Goal: Task Accomplishment & Management: Manage account settings

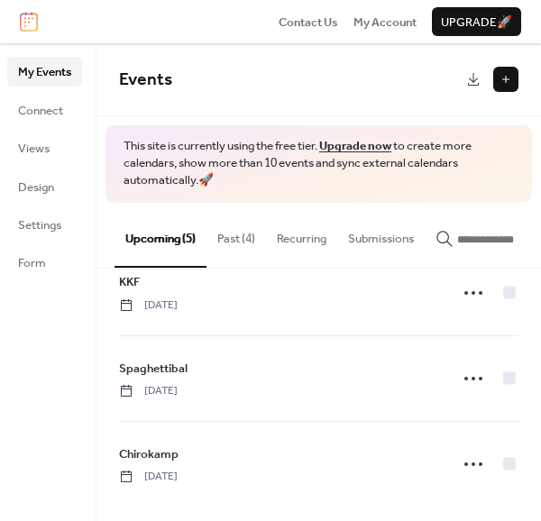
scroll to position [210, 0]
click at [505, 77] on button at bounding box center [505, 79] width 25 height 25
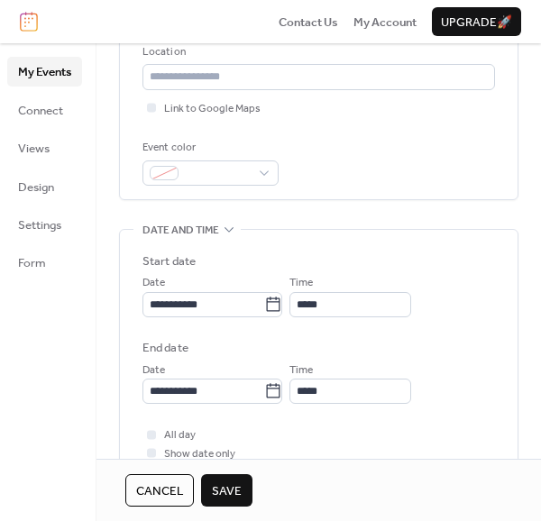
scroll to position [389, 0]
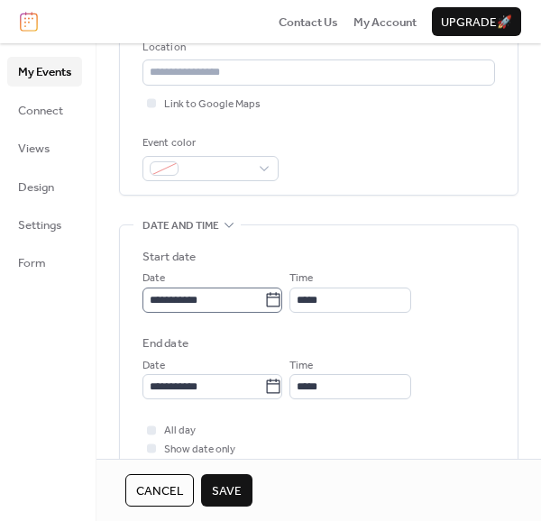
type input "**********"
click at [281, 304] on icon at bounding box center [273, 300] width 18 height 18
click at [264, 304] on input "**********" at bounding box center [203, 299] width 122 height 25
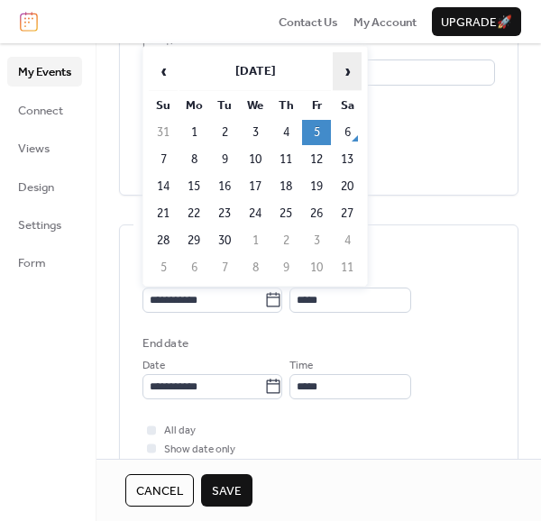
click at [350, 74] on span "›" at bounding box center [346, 71] width 27 height 36
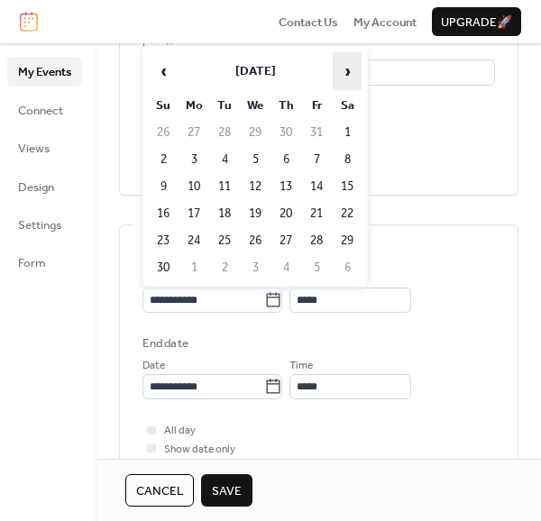
click at [350, 74] on span "›" at bounding box center [346, 71] width 27 height 36
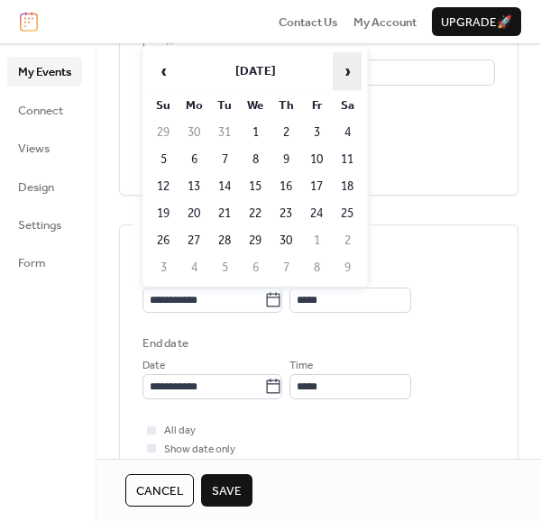
click at [349, 72] on span "›" at bounding box center [346, 71] width 27 height 36
click at [153, 159] on td "3" at bounding box center [163, 159] width 29 height 25
type input "**********"
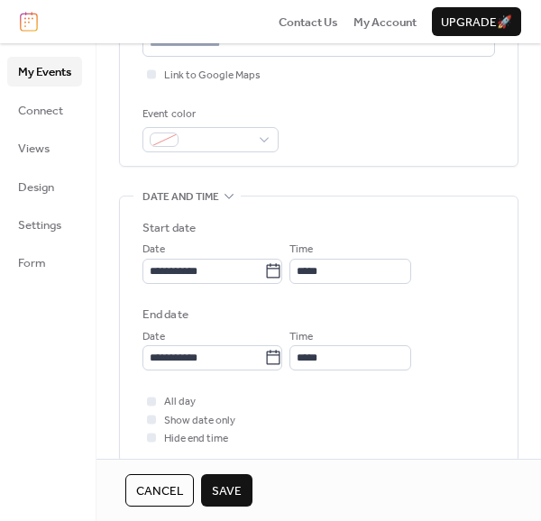
scroll to position [433, 0]
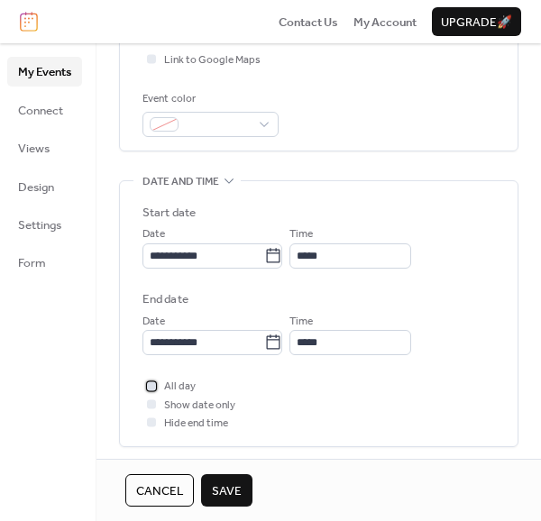
click at [164, 387] on span "All day" at bounding box center [180, 387] width 32 height 18
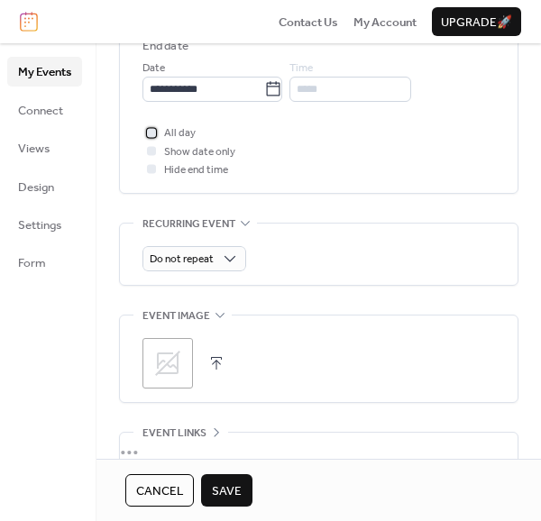
scroll to position [693, 0]
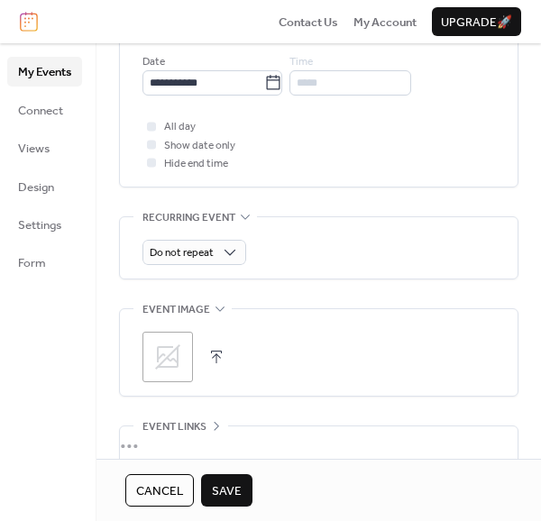
click at [227, 490] on span "Save" at bounding box center [227, 491] width 30 height 18
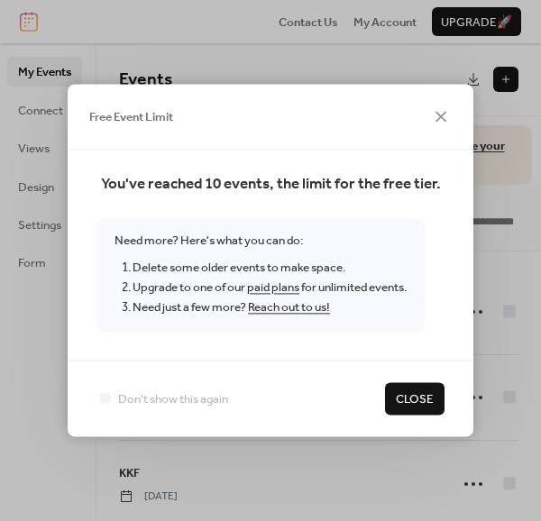
click at [396, 394] on span "Close" at bounding box center [415, 399] width 38 height 18
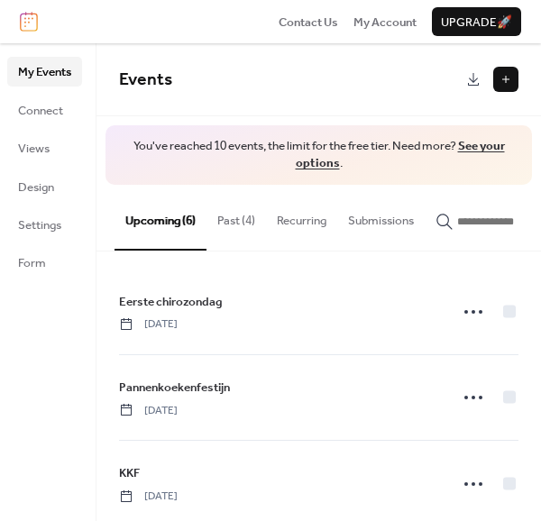
click at [252, 227] on button "Past (4)" at bounding box center [235, 216] width 59 height 63
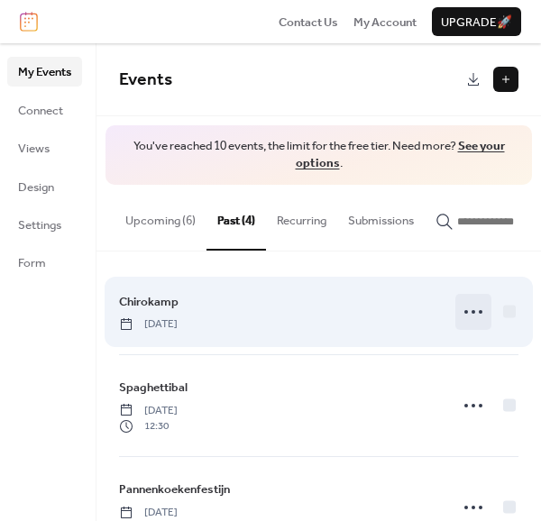
click at [464, 324] on icon at bounding box center [473, 311] width 29 height 29
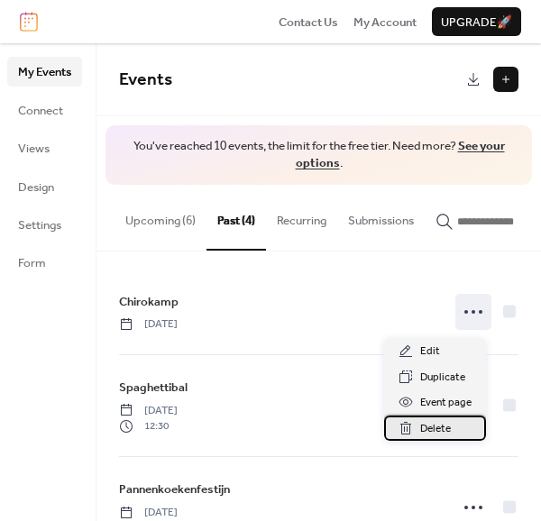
click at [424, 438] on div "Delete" at bounding box center [435, 427] width 102 height 25
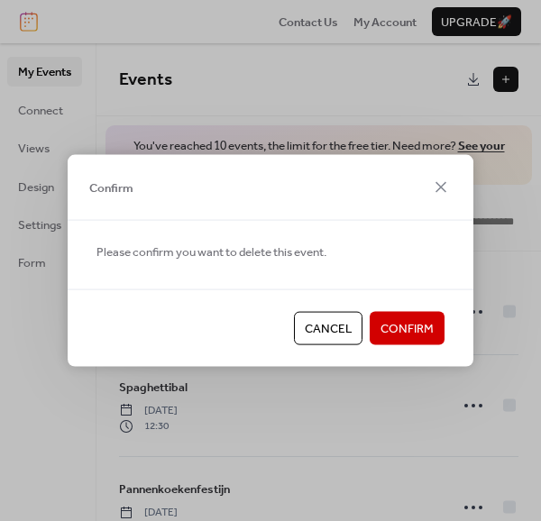
click at [428, 320] on span "Confirm" at bounding box center [406, 329] width 53 height 18
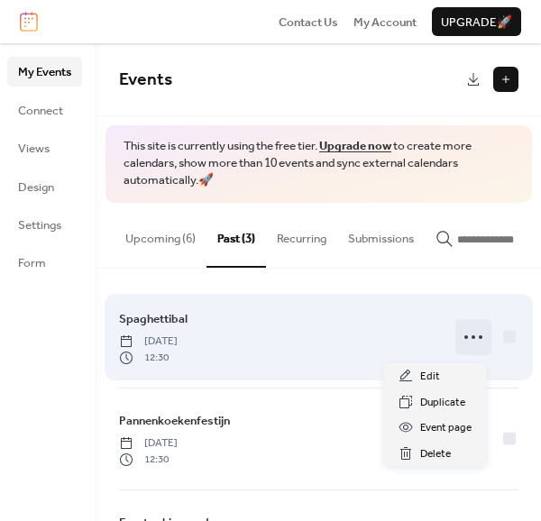
click at [463, 338] on icon at bounding box center [473, 337] width 29 height 29
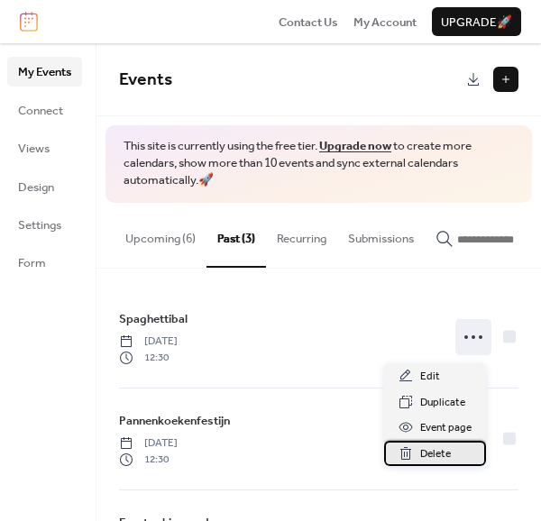
click at [441, 460] on span "Delete" at bounding box center [435, 454] width 31 height 18
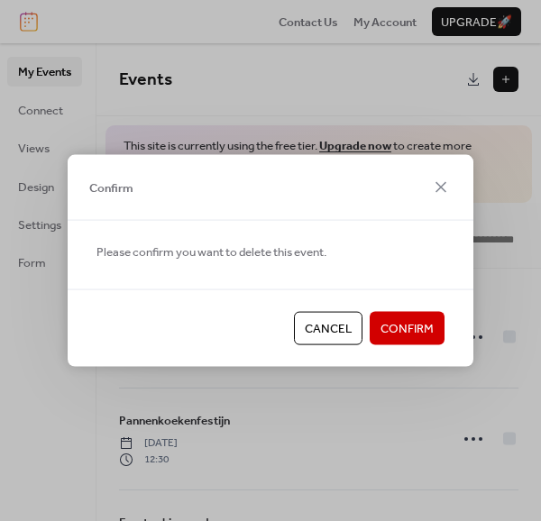
click at [390, 322] on span "Confirm" at bounding box center [406, 329] width 53 height 18
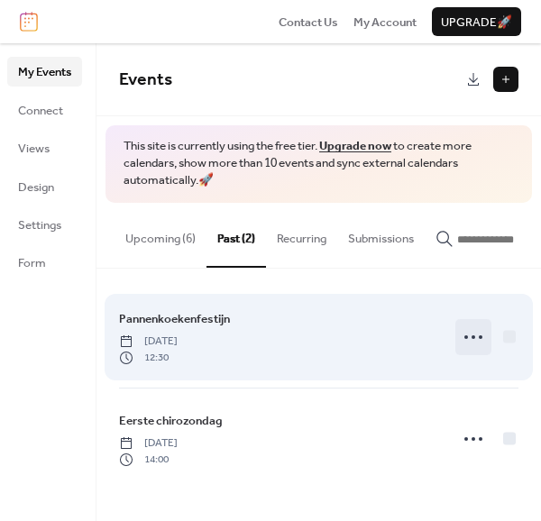
click at [467, 340] on icon at bounding box center [473, 337] width 29 height 29
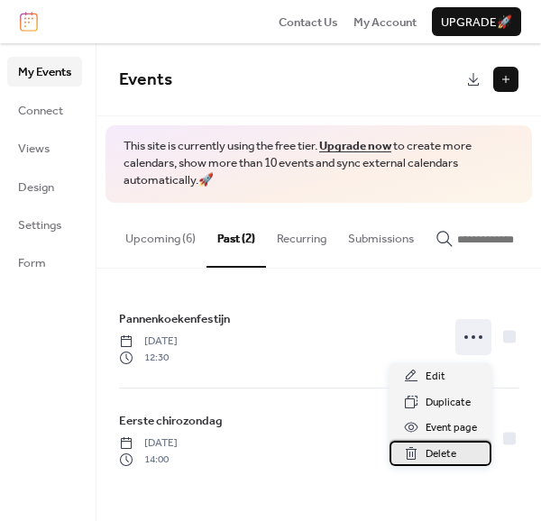
click at [439, 459] on span "Delete" at bounding box center [440, 454] width 31 height 18
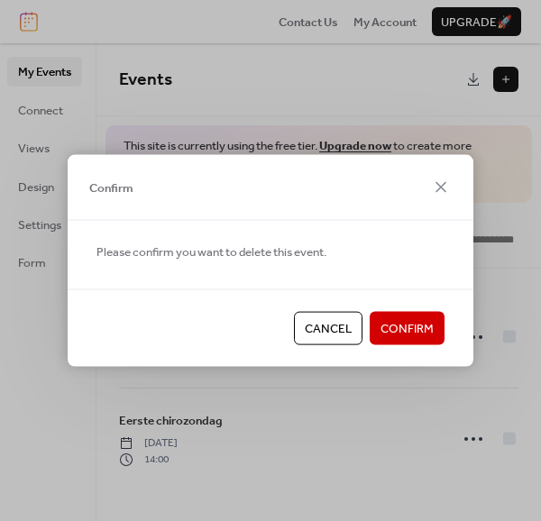
click at [402, 327] on span "Confirm" at bounding box center [406, 329] width 53 height 18
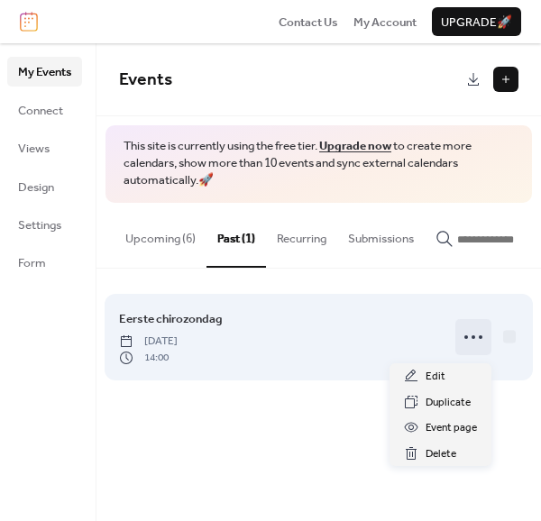
click at [463, 341] on icon at bounding box center [473, 337] width 29 height 29
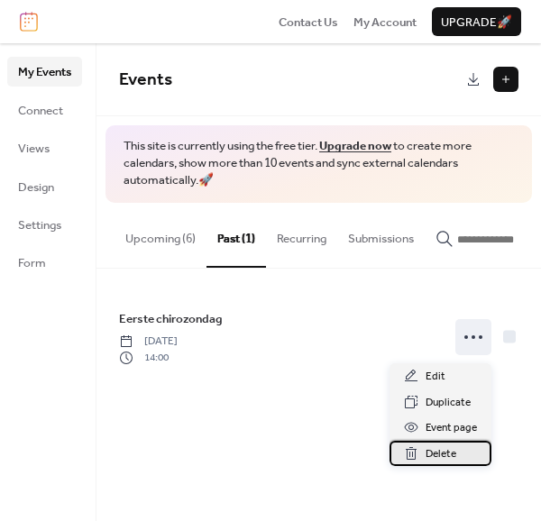
click at [432, 455] on span "Delete" at bounding box center [440, 454] width 31 height 18
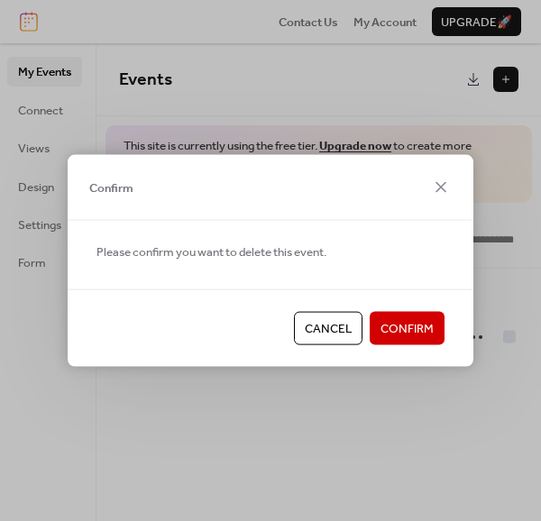
click at [414, 324] on span "Confirm" at bounding box center [406, 329] width 53 height 18
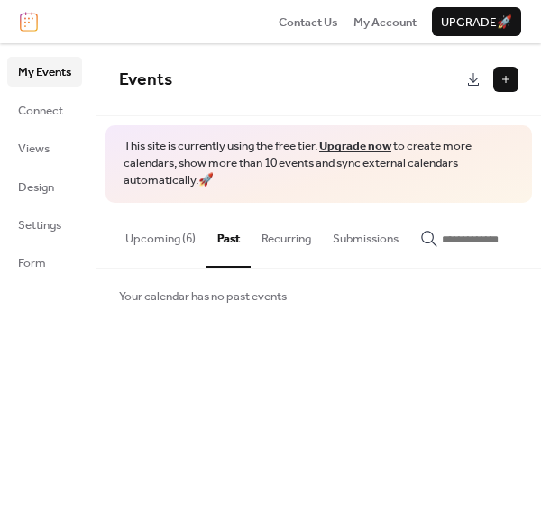
click at [184, 248] on button "Upcoming (6)" at bounding box center [160, 234] width 92 height 63
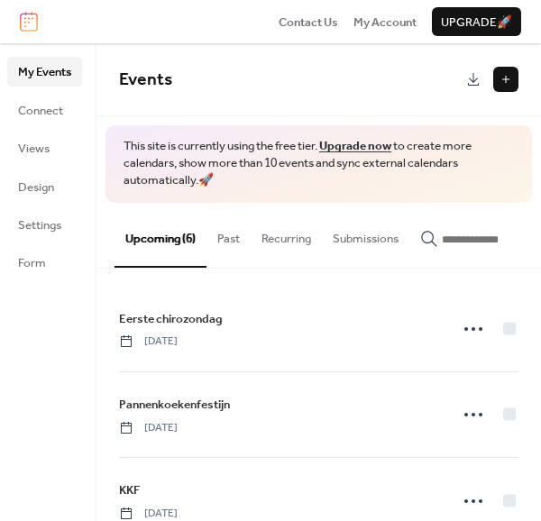
click at [504, 77] on button at bounding box center [505, 79] width 25 height 25
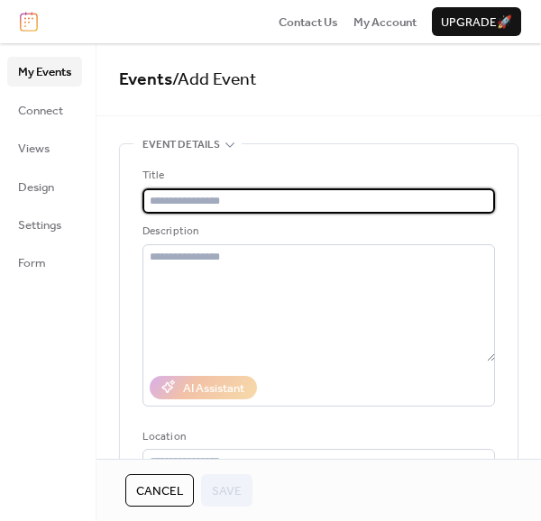
click at [47, 67] on span "My Events" at bounding box center [44, 72] width 53 height 18
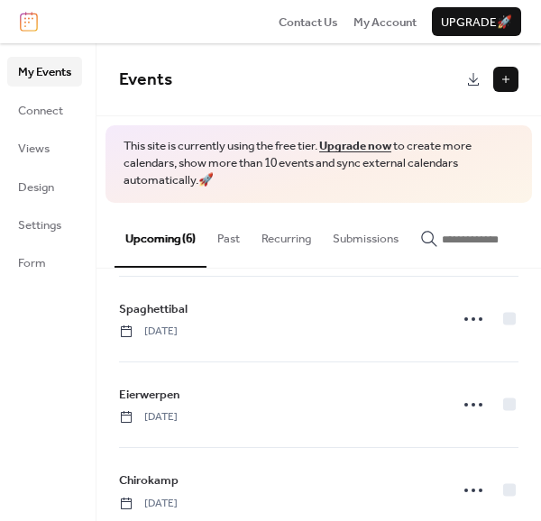
scroll to position [301, 0]
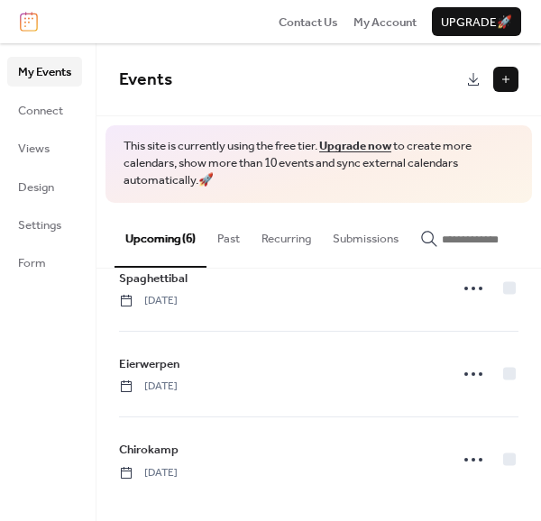
click at [506, 78] on button at bounding box center [505, 79] width 25 height 25
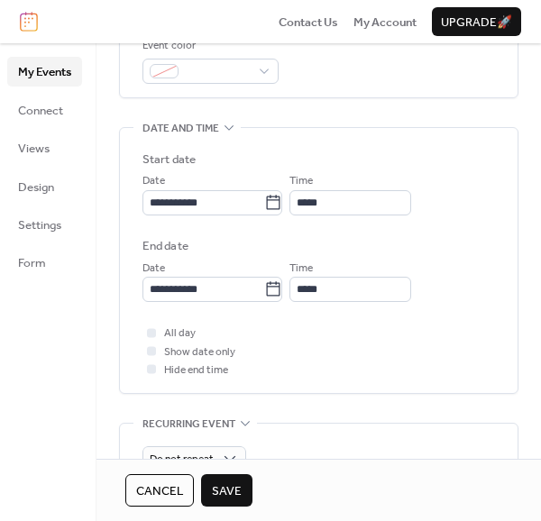
scroll to position [487, 0]
type input "***"
click at [146, 329] on div at bounding box center [151, 332] width 18 height 18
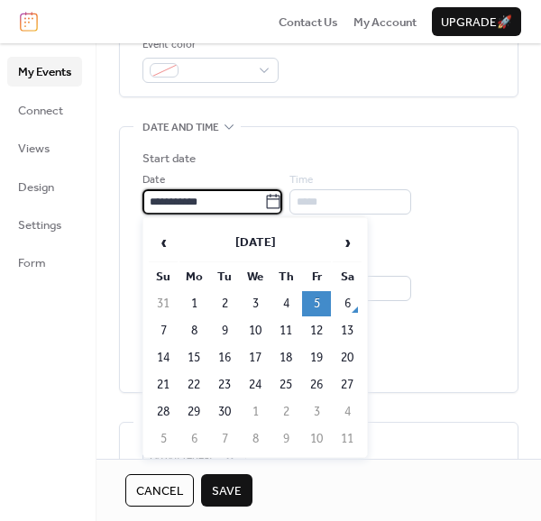
click at [252, 194] on input "**********" at bounding box center [203, 201] width 122 height 25
click at [351, 244] on span "›" at bounding box center [346, 242] width 27 height 36
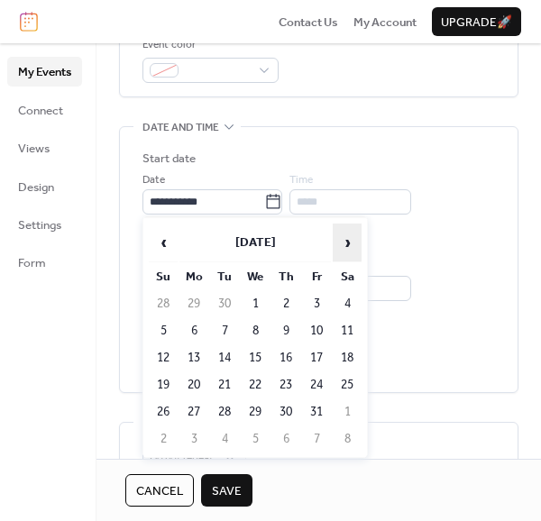
click at [351, 244] on span "›" at bounding box center [346, 242] width 27 height 36
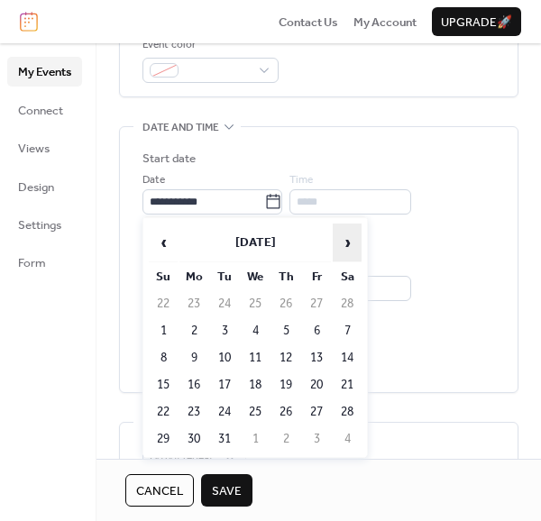
click at [351, 244] on span "›" at bounding box center [346, 242] width 27 height 36
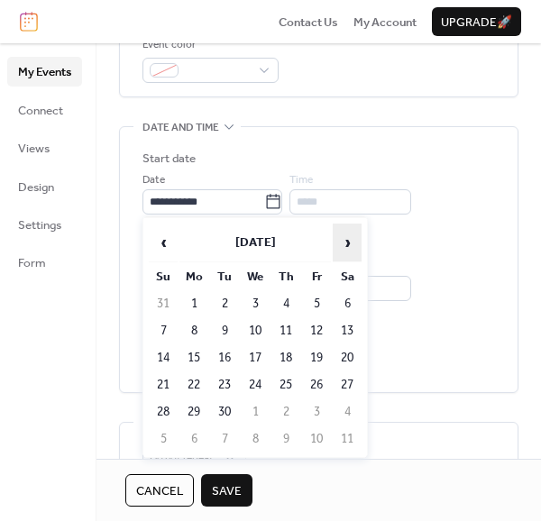
click at [351, 244] on span "›" at bounding box center [346, 242] width 27 height 36
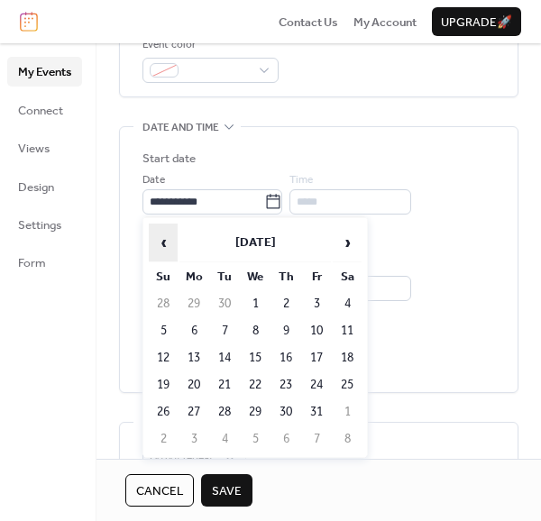
click at [161, 239] on span "‹" at bounding box center [163, 242] width 27 height 36
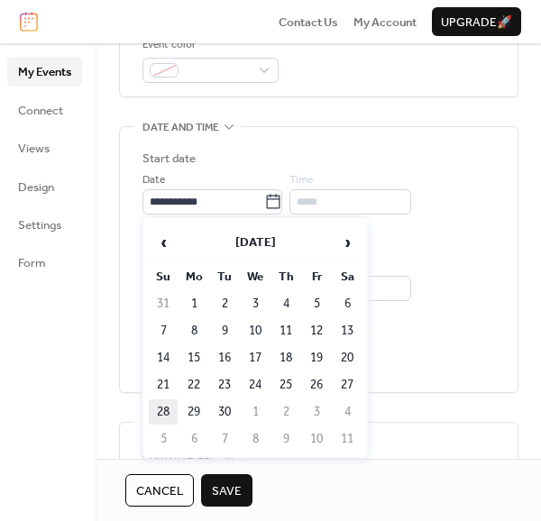
click at [165, 406] on td "28" at bounding box center [163, 411] width 29 height 25
type input "**********"
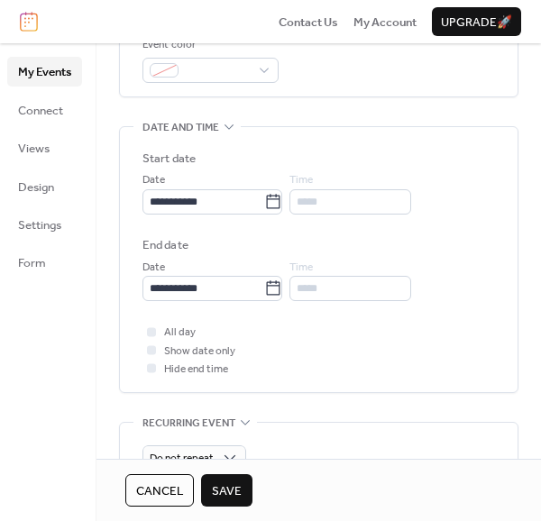
click at [220, 497] on span "Save" at bounding box center [227, 491] width 30 height 18
